Goal: Task Accomplishment & Management: Use online tool/utility

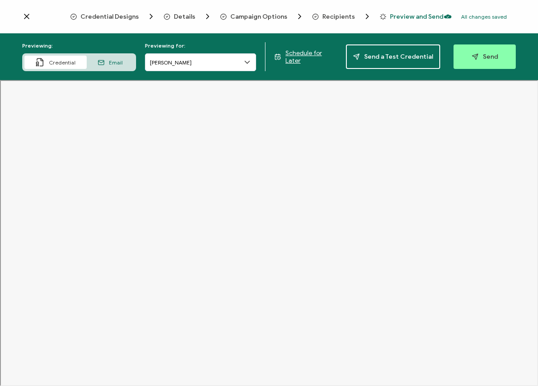
click at [28, 17] on icon at bounding box center [26, 16] width 4 height 4
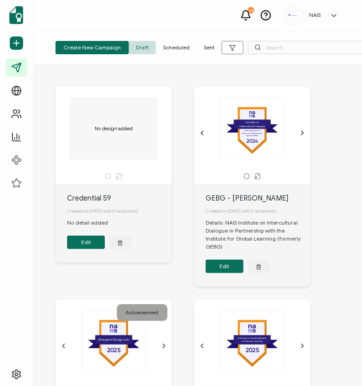
click at [245, 124] on div "2024 .bfecdf1d-787b-46fb-8dd5-4212b8166d5c{}.b22bcc8b-f444-498d-b616-7d581d72f3…" at bounding box center [252, 128] width 93 height 63
click at [218, 269] on button "Edit" at bounding box center [225, 265] width 38 height 13
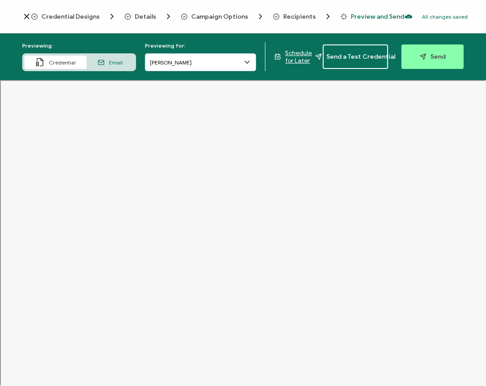
click at [28, 19] on icon at bounding box center [26, 16] width 9 height 9
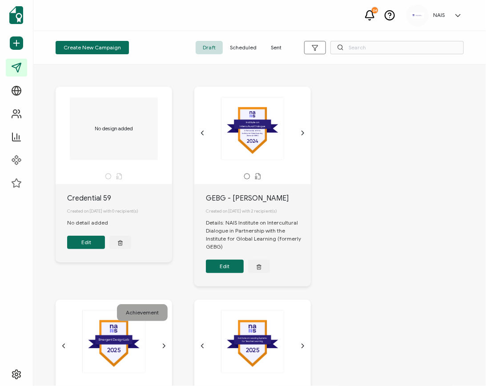
click at [235, 269] on button "Edit" at bounding box center [225, 265] width 38 height 13
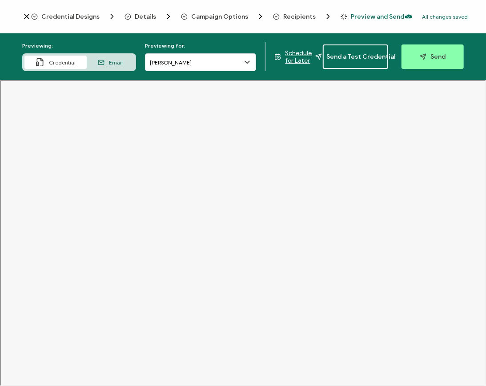
click at [27, 17] on icon at bounding box center [26, 16] width 9 height 9
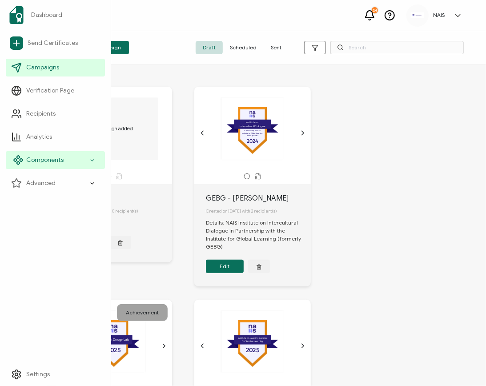
click at [47, 157] on span "Components" at bounding box center [44, 159] width 37 height 9
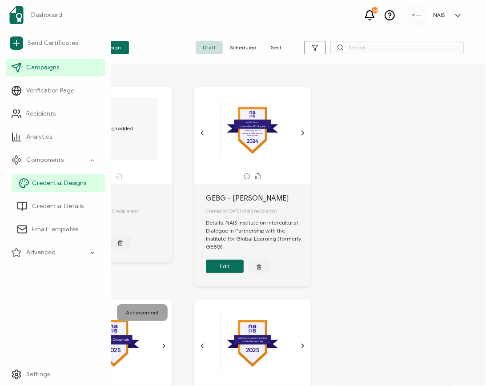
click at [53, 180] on span "Credential Designs" at bounding box center [59, 183] width 54 height 9
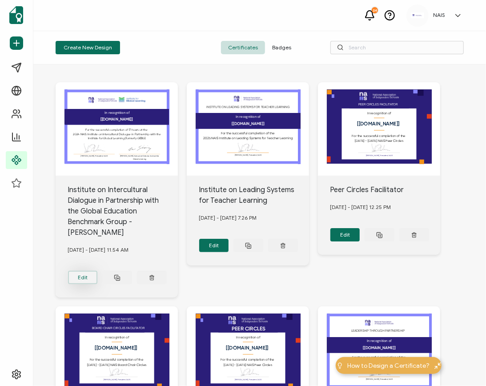
click at [86, 271] on button "Edit" at bounding box center [83, 277] width 30 height 13
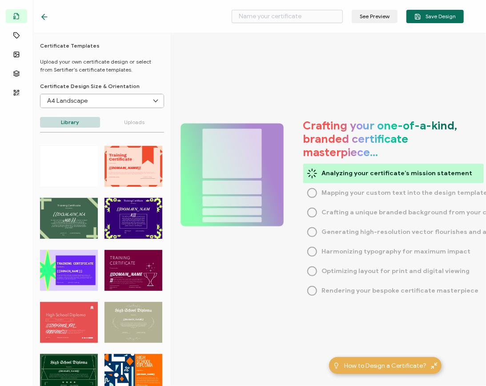
type input "Institute on Intercultural Dialogue in Partnership with the Global Education Be…"
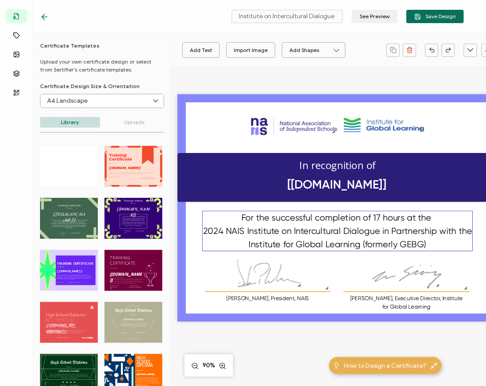
click at [283, 238] on div "For the successful completion of 17 hours at the 2024 NAIS Institute on Intercu…" at bounding box center [337, 231] width 270 height 40
click at [433, 244] on div "For the successful completion of 17 hours at the 2024 NAIS Institute on Intercu…" at bounding box center [337, 231] width 270 height 40
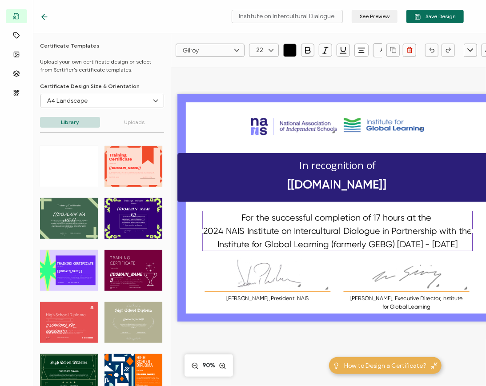
click at [299, 333] on div "The recipient’s full name, which will be automatically filled based on the info…" at bounding box center [336, 222] width 299 height 310
click at [390, 244] on pre "For the successful completion of 17 hours at the 2024 NAIS Institute on Intercu…" at bounding box center [338, 231] width 271 height 36
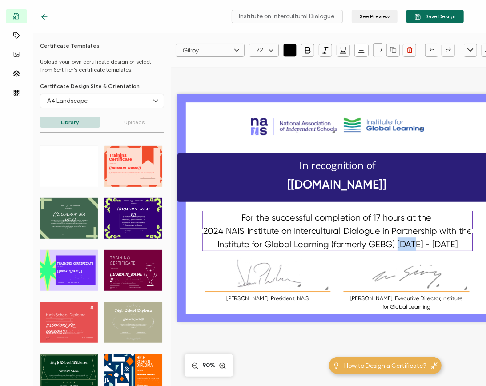
click at [390, 244] on pre "For the successful completion of 17 hours at the 2024 NAIS Institute on Intercu…" at bounding box center [338, 231] width 271 height 36
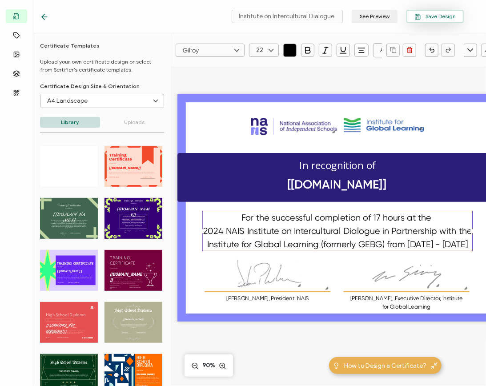
click at [418, 15] on icon "button" at bounding box center [417, 14] width 2 height 1
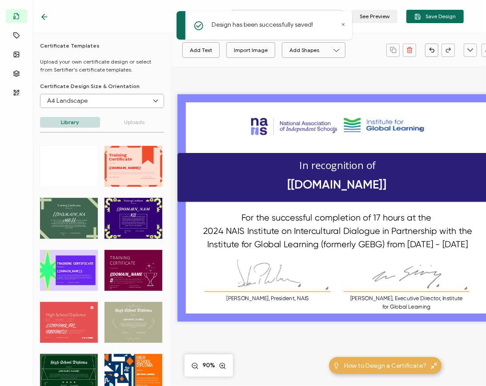
click at [48, 20] on icon at bounding box center [44, 16] width 9 height 9
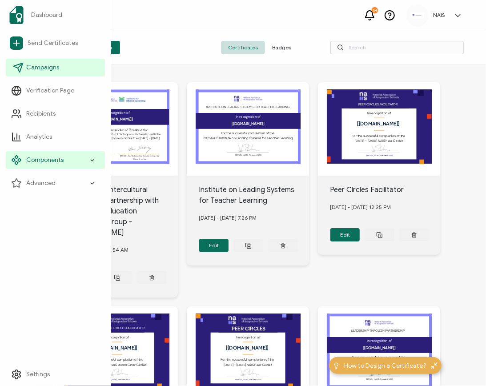
click at [24, 70] on link "Campaigns" at bounding box center [55, 68] width 99 height 18
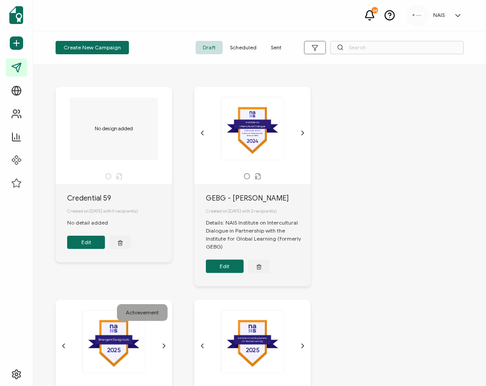
click at [221, 271] on button "Edit" at bounding box center [225, 265] width 38 height 13
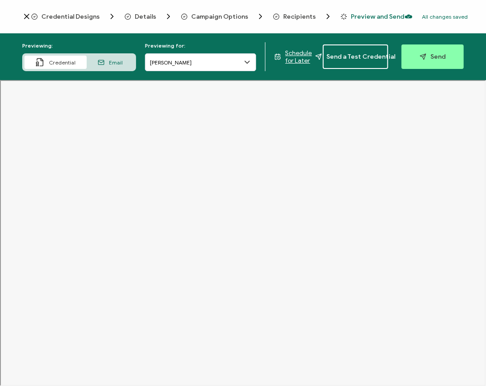
click at [150, 16] on span "Details" at bounding box center [145, 16] width 21 height 7
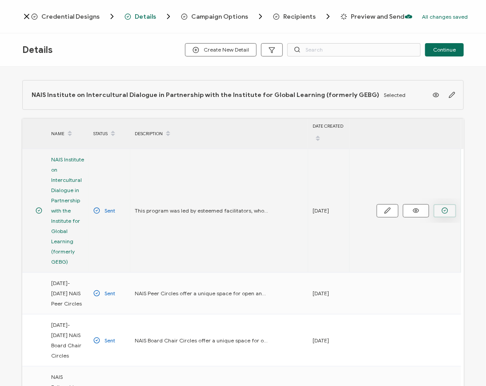
click at [447, 209] on icon "button" at bounding box center [444, 210] width 7 height 7
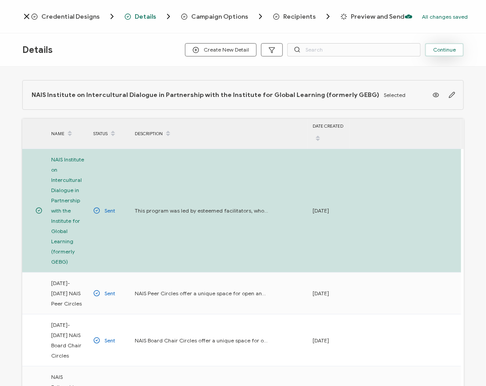
click at [448, 50] on span "Continue" at bounding box center [444, 49] width 23 height 5
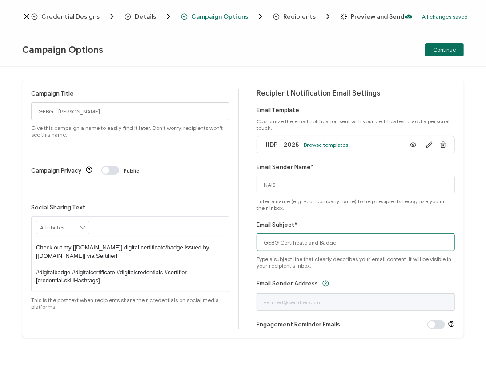
drag, startPoint x: 337, startPoint y: 241, endPoint x: 261, endPoint y: 233, distance: 76.4
click at [261, 233] on input "GEBG Certificate and Badge" at bounding box center [355, 242] width 198 height 18
paste input "NAIS-IGL Institute on Intercultural Dialogue"
type input "NAIS-IGL Institute on Intercultural Dialogue Certificate and Badge"
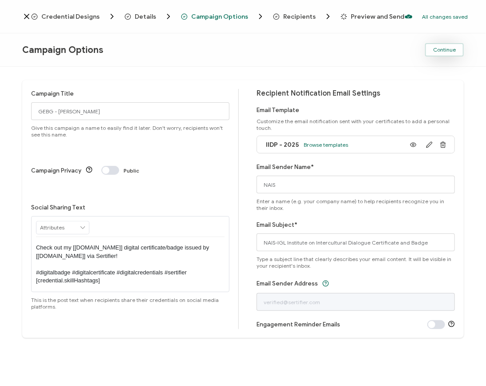
click at [432, 47] on button "Continue" at bounding box center [444, 49] width 39 height 13
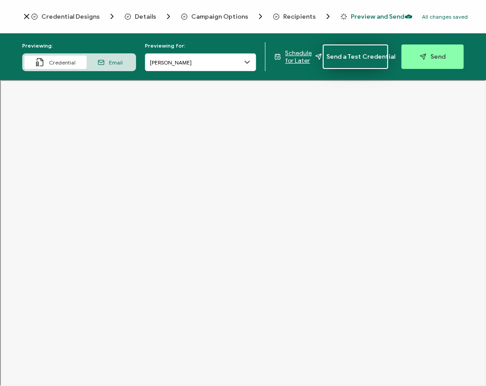
click at [360, 60] on span "Send a Test Credential" at bounding box center [355, 56] width 80 height 7
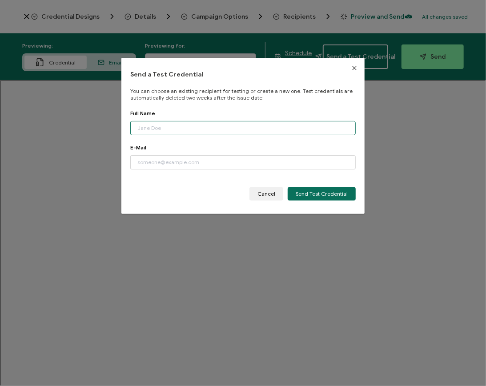
click at [167, 128] on input "dialog" at bounding box center [242, 128] width 225 height 14
click at [137, 127] on input "[PERSON_NAME]" at bounding box center [242, 128] width 225 height 14
type input "[PERSON_NAME]"
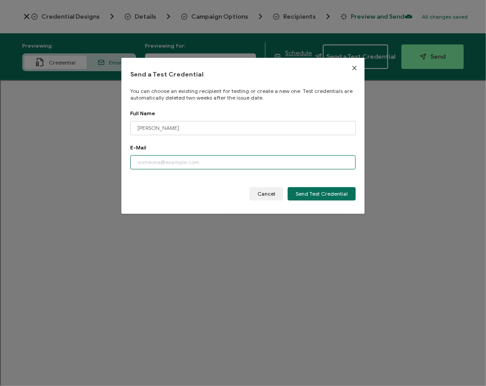
click at [155, 161] on input "dialog" at bounding box center [242, 162] width 225 height 14
type input "[PERSON_NAME][EMAIL_ADDRESS][DOMAIN_NAME]"
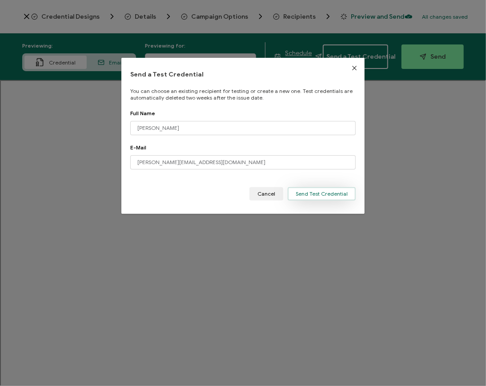
click at [308, 194] on span "Send Test Credential" at bounding box center [321, 193] width 52 height 5
